Goal: Find specific page/section: Find specific page/section

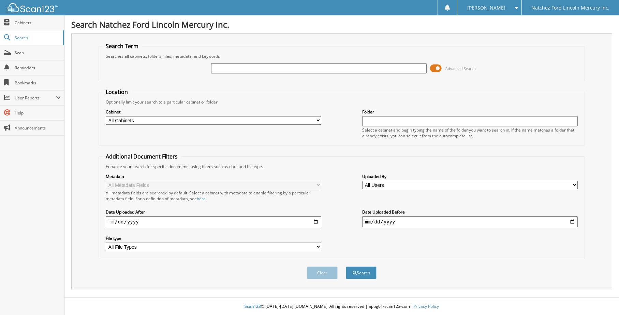
drag, startPoint x: 0, startPoint y: 0, endPoint x: 256, endPoint y: 70, distance: 265.0
click at [252, 71] on input "text" at bounding box center [319, 68] width 216 height 10
type input "202476"
click at [346, 266] on button "Search" at bounding box center [361, 272] width 31 height 13
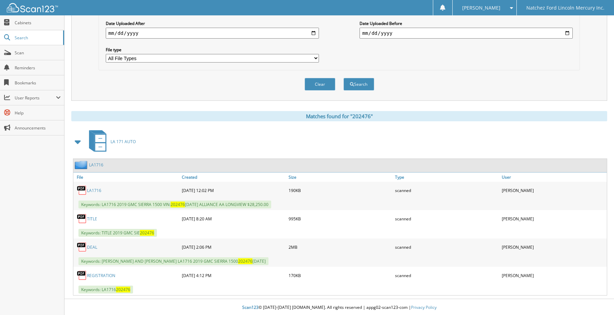
scroll to position [190, 0]
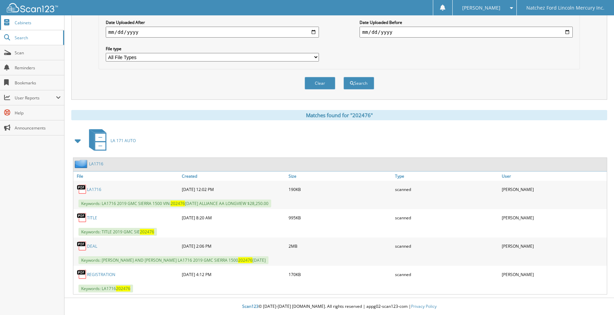
click at [21, 24] on span "Cabinets" at bounding box center [38, 23] width 46 height 6
